Goal: Find contact information: Find contact information

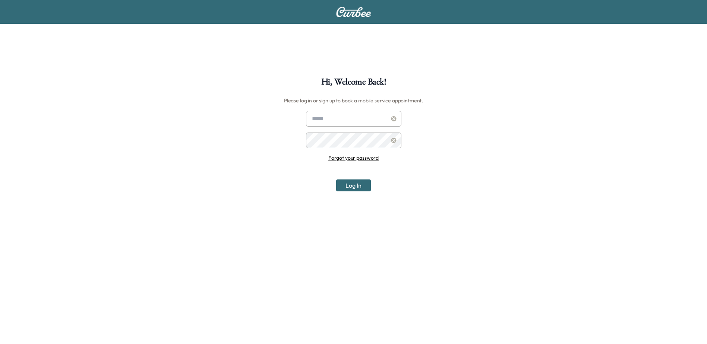
click at [327, 121] on input "text" at bounding box center [353, 119] width 95 height 16
type input "**********"
click at [336, 180] on button "Log In" at bounding box center [353, 186] width 35 height 12
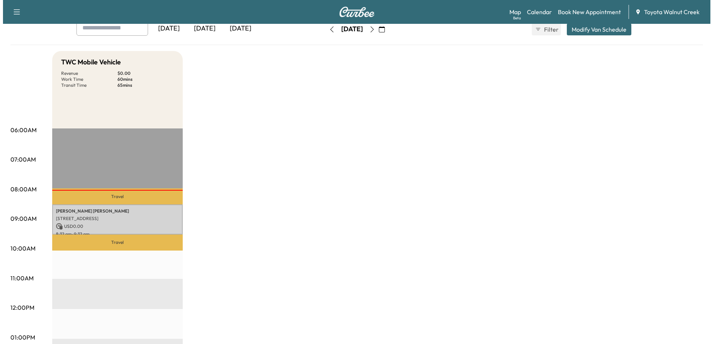
scroll to position [112, 0]
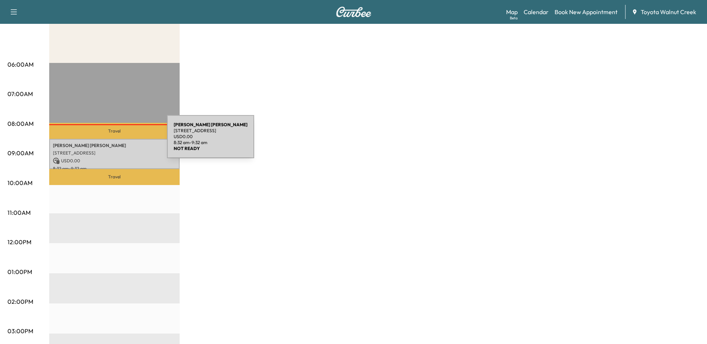
click at [111, 141] on div "[PERSON_NAME] [STREET_ADDRESS][PERSON_NAME] USD 0.00 8:32 am - 9:32 am" at bounding box center [114, 154] width 130 height 30
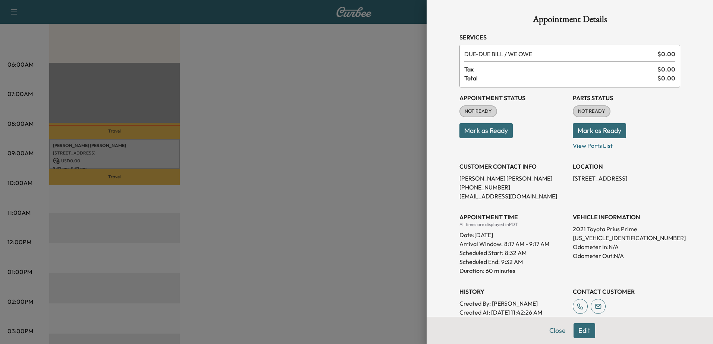
click at [470, 190] on p "[PHONE_NUMBER]" at bounding box center [512, 187] width 107 height 9
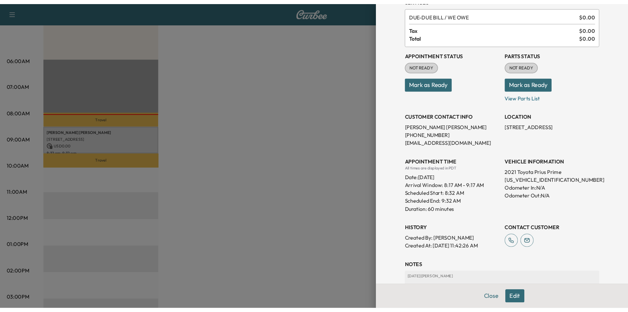
scroll to position [103, 0]
